Goal: Task Accomplishment & Management: Use online tool/utility

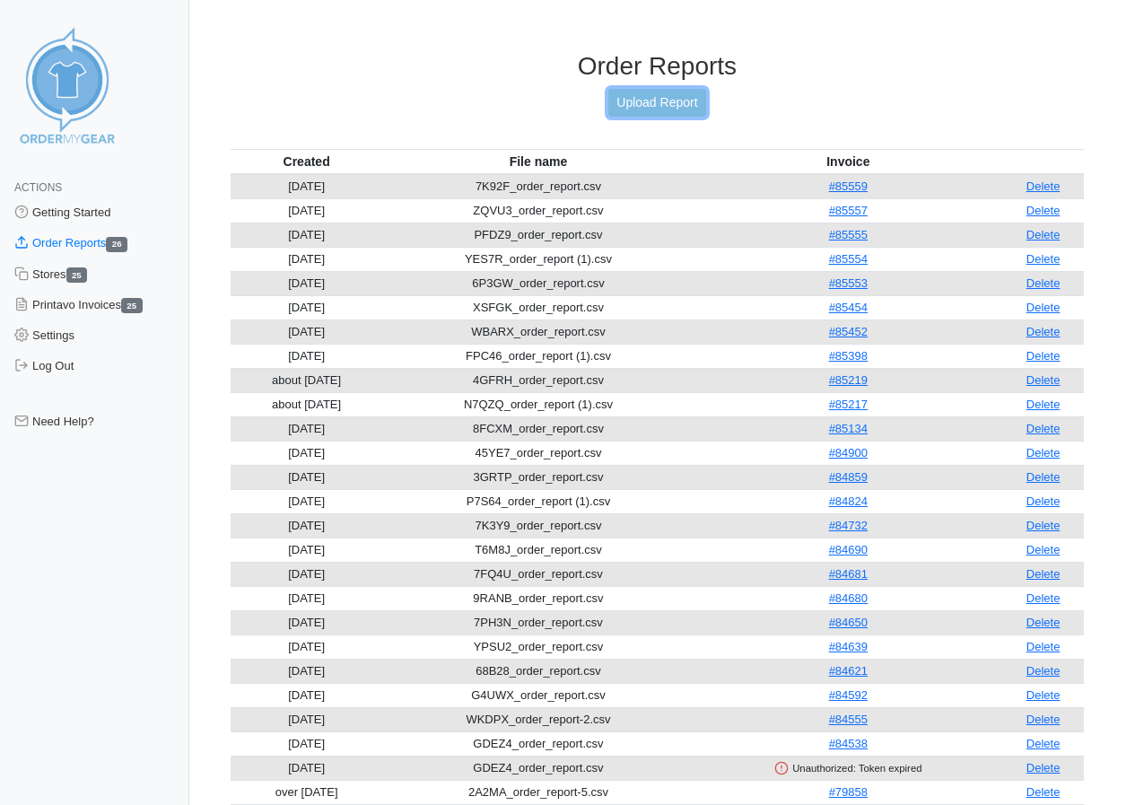
click at [657, 102] on link "Upload Report" at bounding box center [656, 103] width 97 height 28
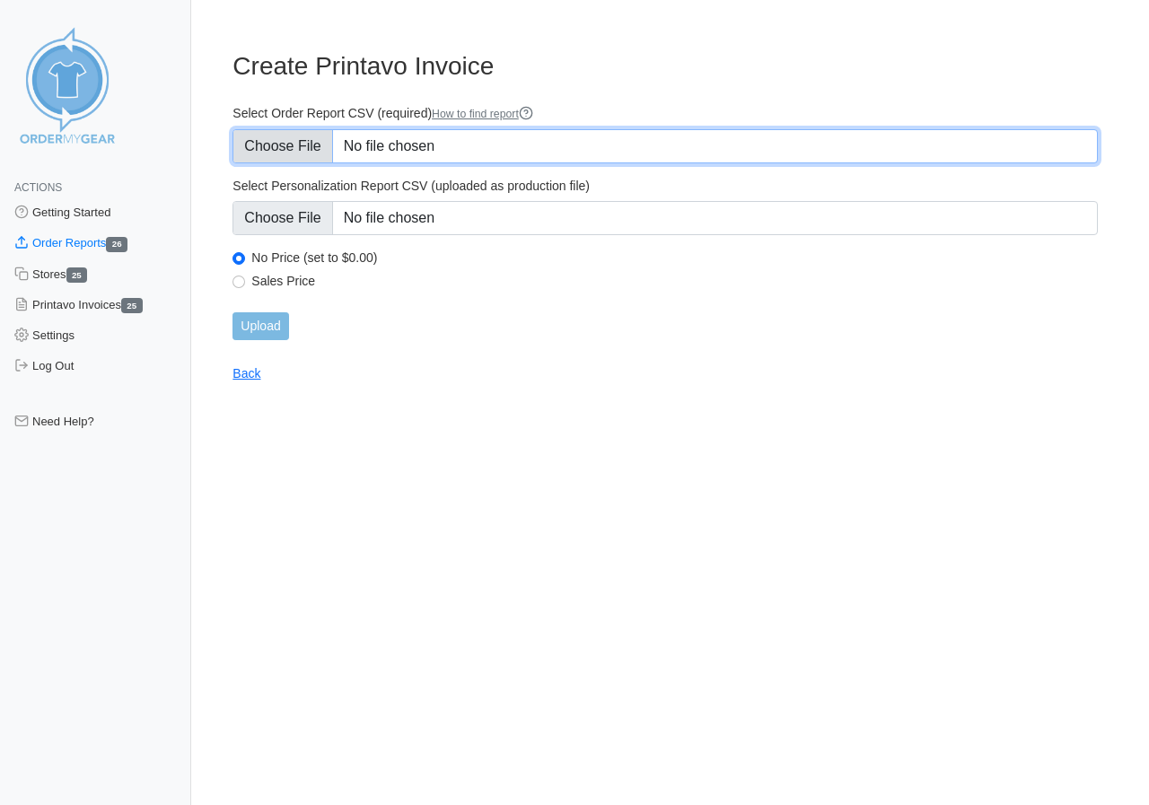
click at [285, 144] on input "Select Order Report CSV (required) How to find report" at bounding box center [664, 146] width 865 height 34
type input "C:\fakepath\2RM2G_order_report.csv"
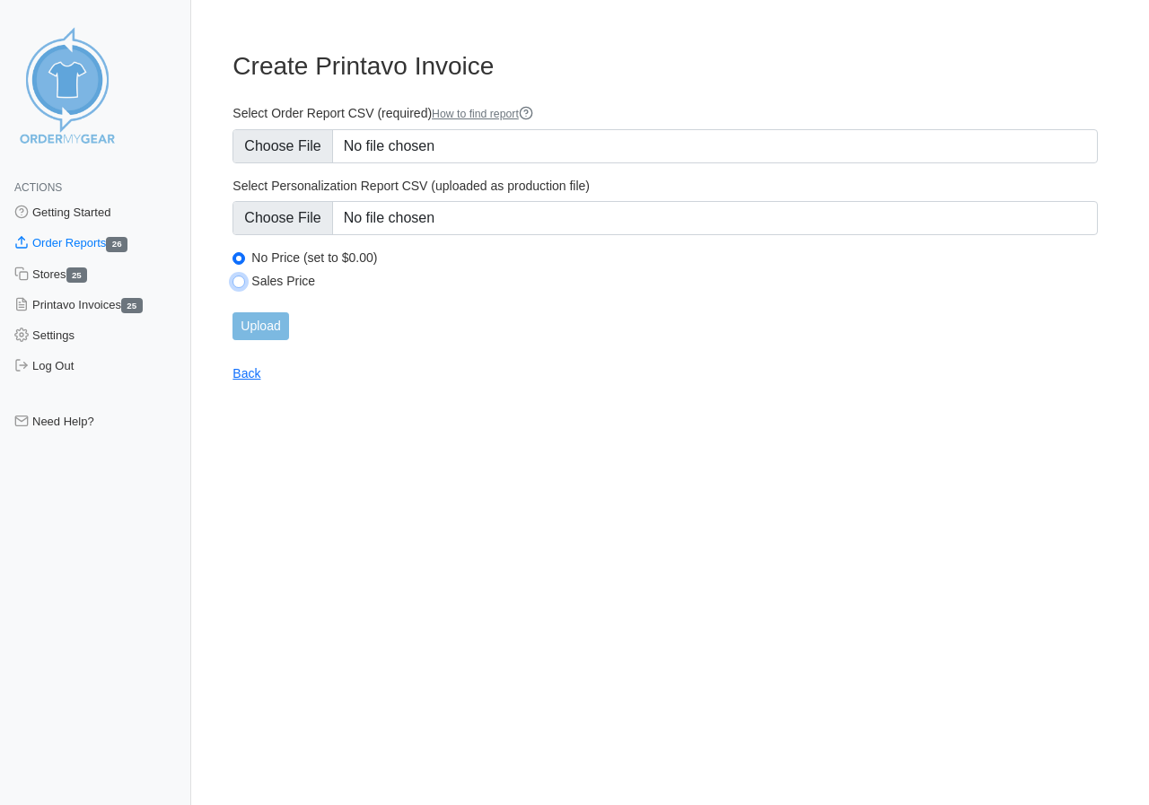
click at [240, 279] on input "Sales Price" at bounding box center [238, 281] width 13 height 13
radio input "true"
click at [267, 324] on input "Upload" at bounding box center [260, 326] width 56 height 28
